Goal: Find specific page/section: Find specific page/section

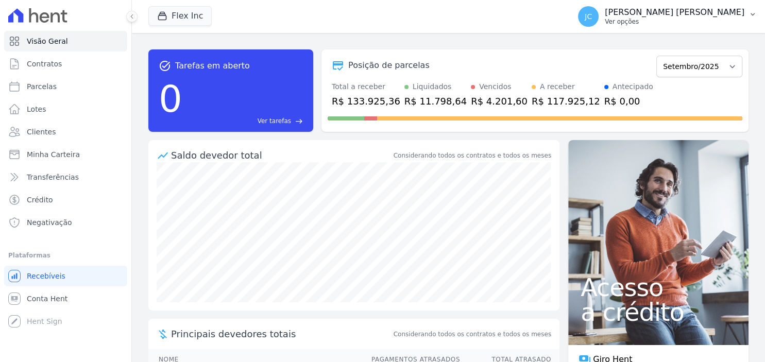
click at [684, 22] on p "Ver opções" at bounding box center [675, 22] width 140 height 8
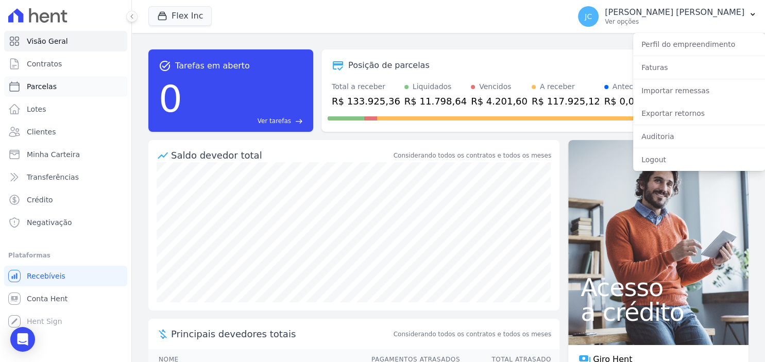
click at [33, 89] on span "Parcelas" at bounding box center [42, 86] width 30 height 10
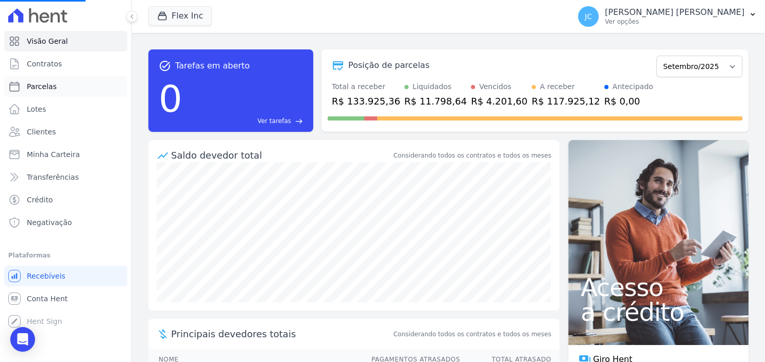
select select
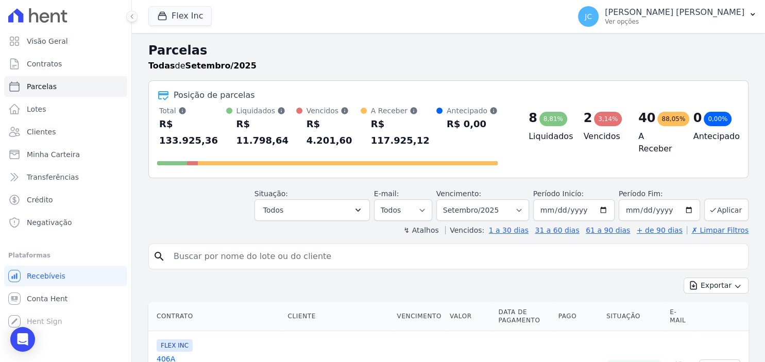
click at [329, 246] on input "search" at bounding box center [455, 256] width 576 height 21
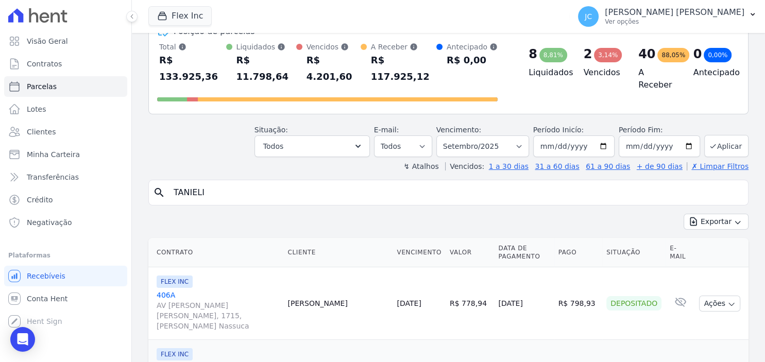
scroll to position [133, 0]
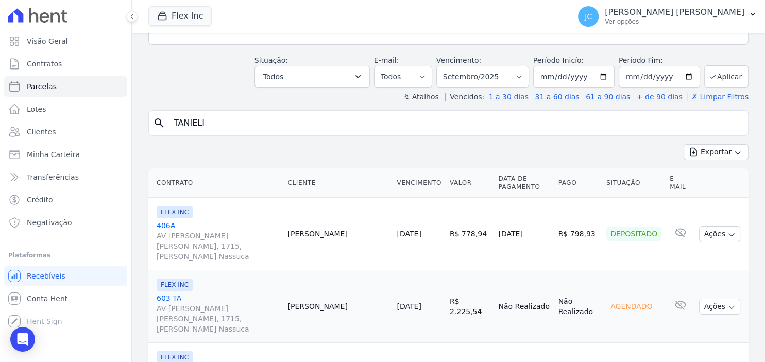
type input "TANIELI"
select select
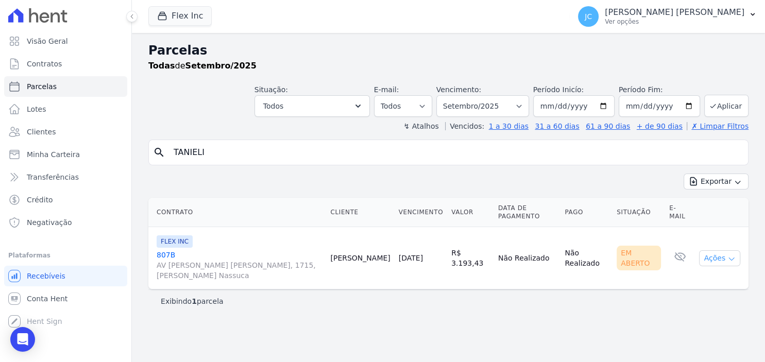
click at [716, 250] on button "Ações" at bounding box center [719, 258] width 41 height 16
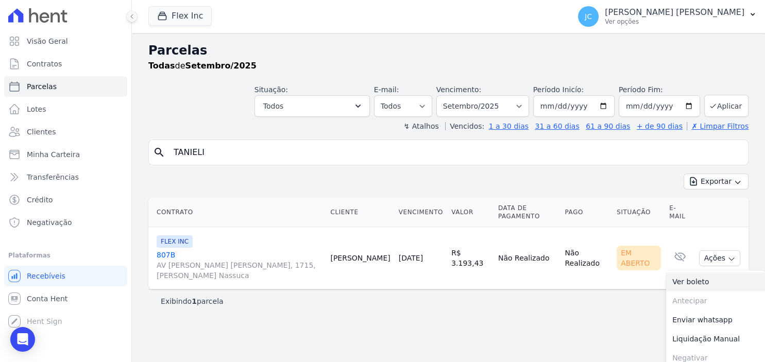
click at [704, 272] on link "Ver boleto" at bounding box center [715, 281] width 99 height 19
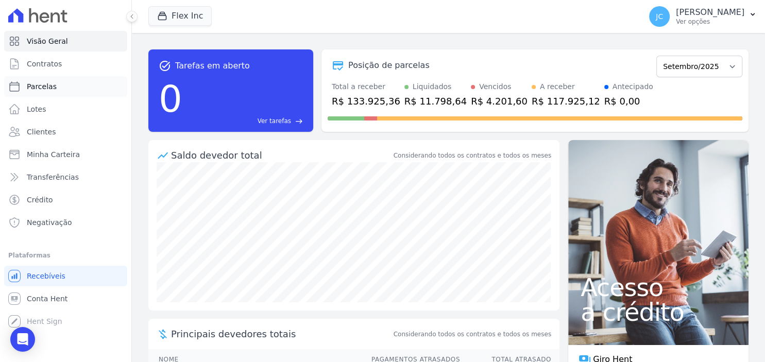
click at [57, 89] on link "Parcelas" at bounding box center [65, 86] width 123 height 21
select select
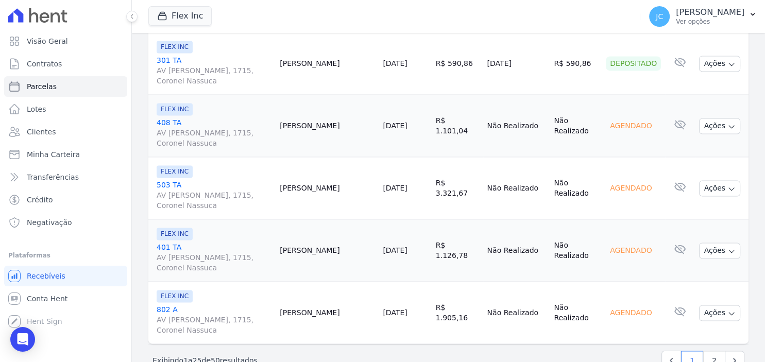
scroll to position [1551, 0]
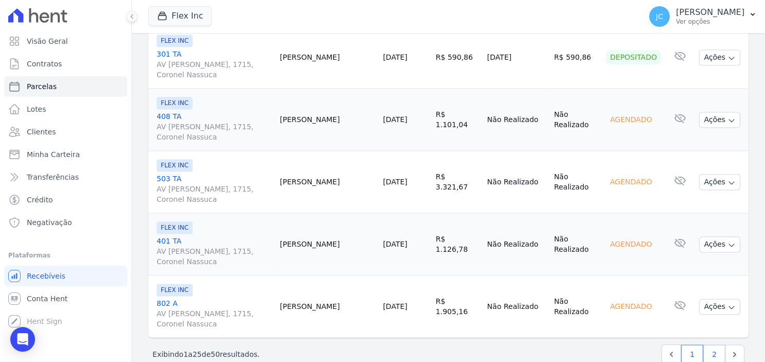
click at [718, 345] on link "2" at bounding box center [714, 355] width 22 height 20
select select
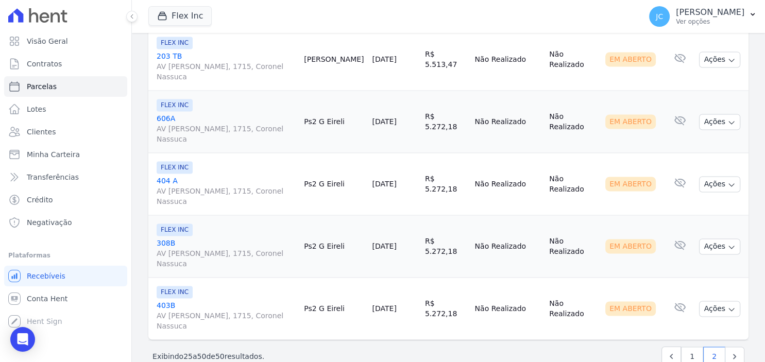
scroll to position [1541, 0]
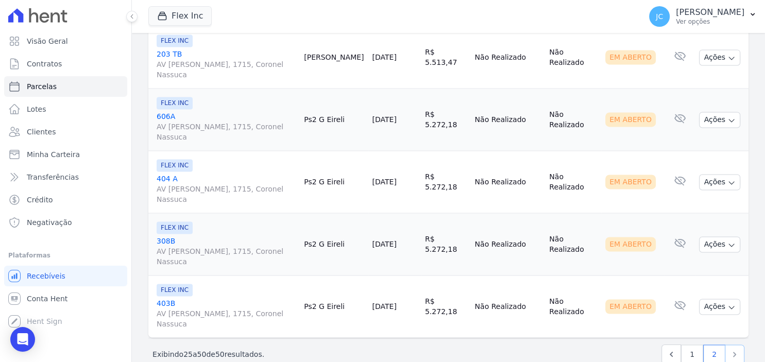
click at [732, 345] on link "Next" at bounding box center [735, 355] width 20 height 20
select select
